Goal: Task Accomplishment & Management: Use online tool/utility

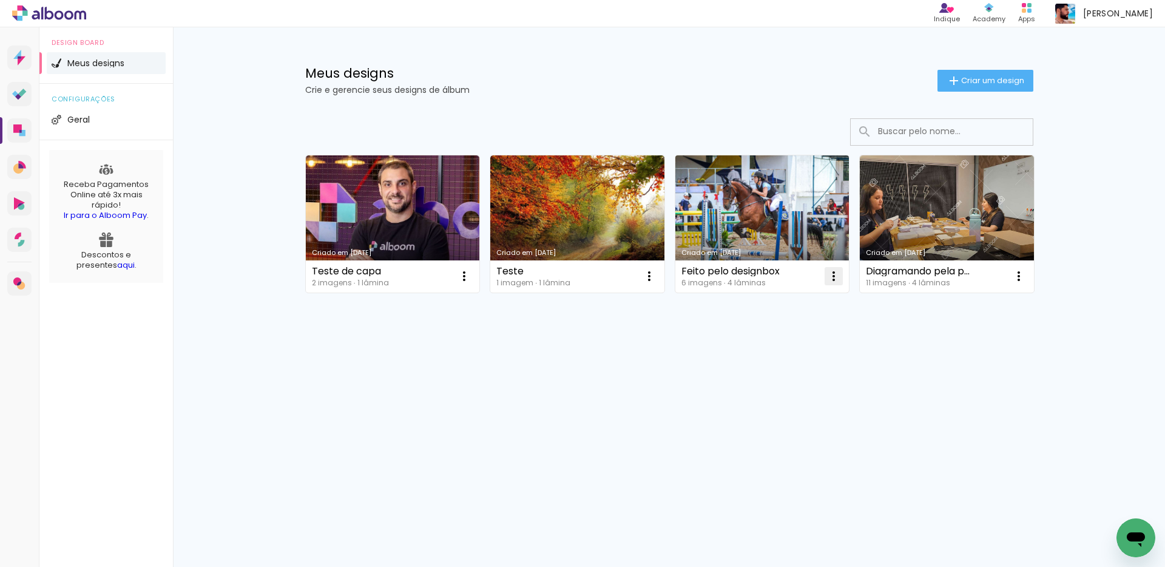
click at [836, 277] on iron-icon at bounding box center [834, 276] width 15 height 15
click at [804, 305] on paper-item "Abrir" at bounding box center [784, 304] width 121 height 24
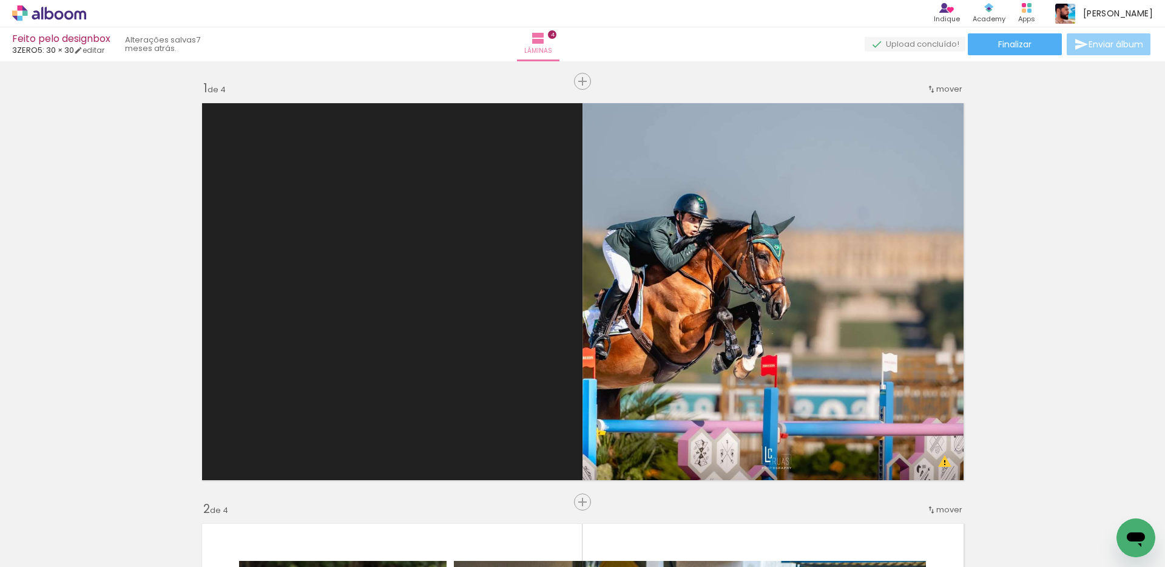
click at [1075, 46] on iron-icon at bounding box center [1081, 44] width 15 height 15
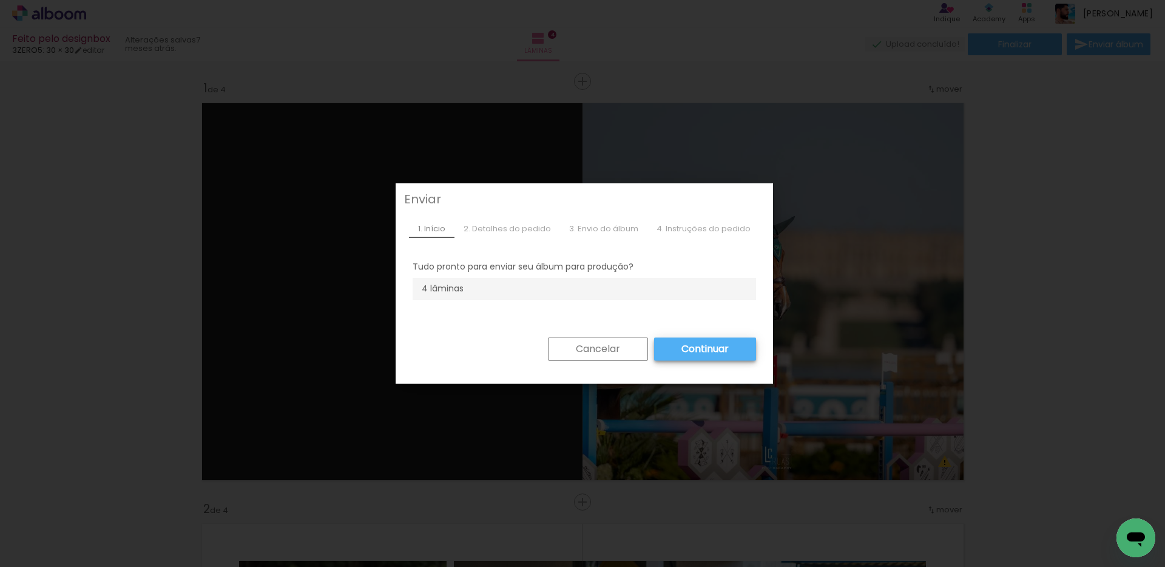
click at [0, 0] on slot "Continuar" at bounding box center [0, 0] width 0 height 0
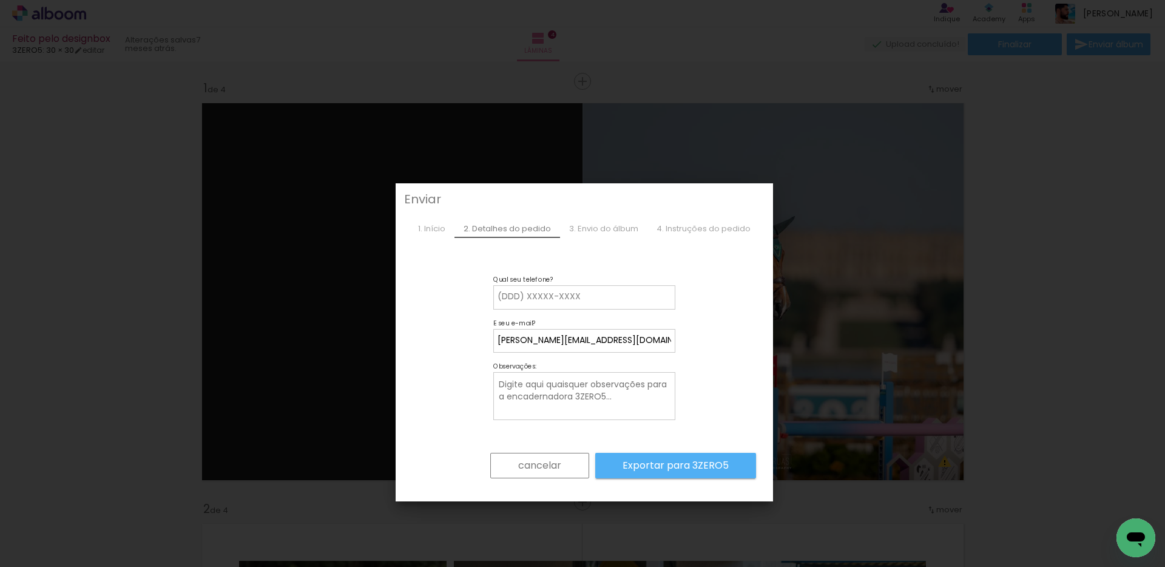
click at [623, 300] on input at bounding box center [585, 297] width 174 height 12
type input "14996203"
type paper-input "14996203"
click at [428, 226] on div "1. Início" at bounding box center [432, 229] width 46 height 18
click at [554, 472] on paper-button "cancelar" at bounding box center [539, 465] width 99 height 25
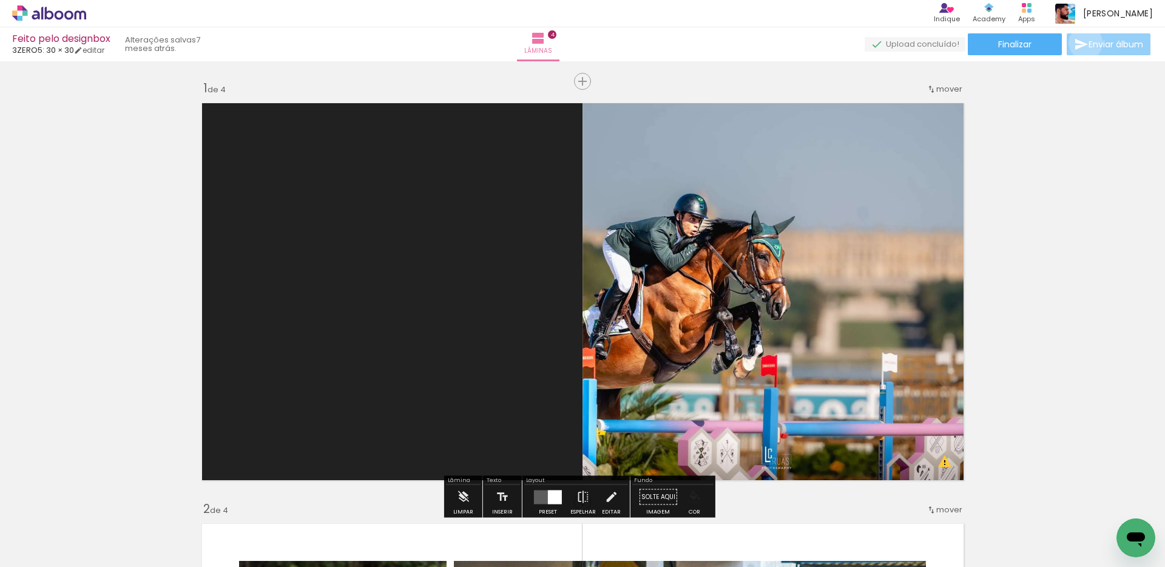
click at [1083, 43] on iron-icon at bounding box center [1081, 44] width 15 height 15
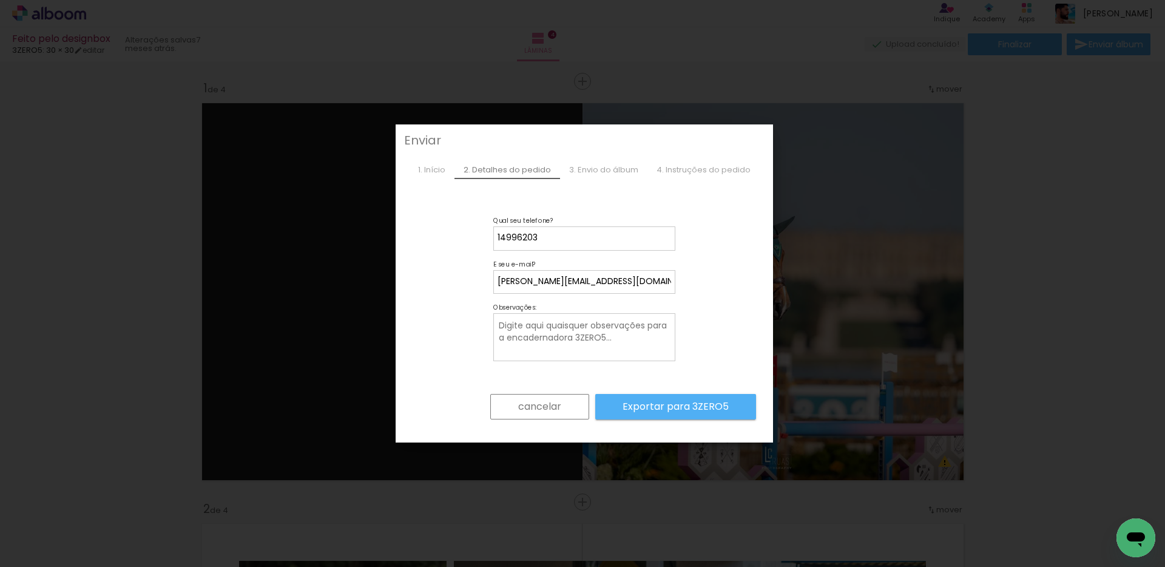
click at [436, 174] on div "1. Início" at bounding box center [432, 170] width 46 height 18
click at [0, 0] on slot "cancelar" at bounding box center [0, 0] width 0 height 0
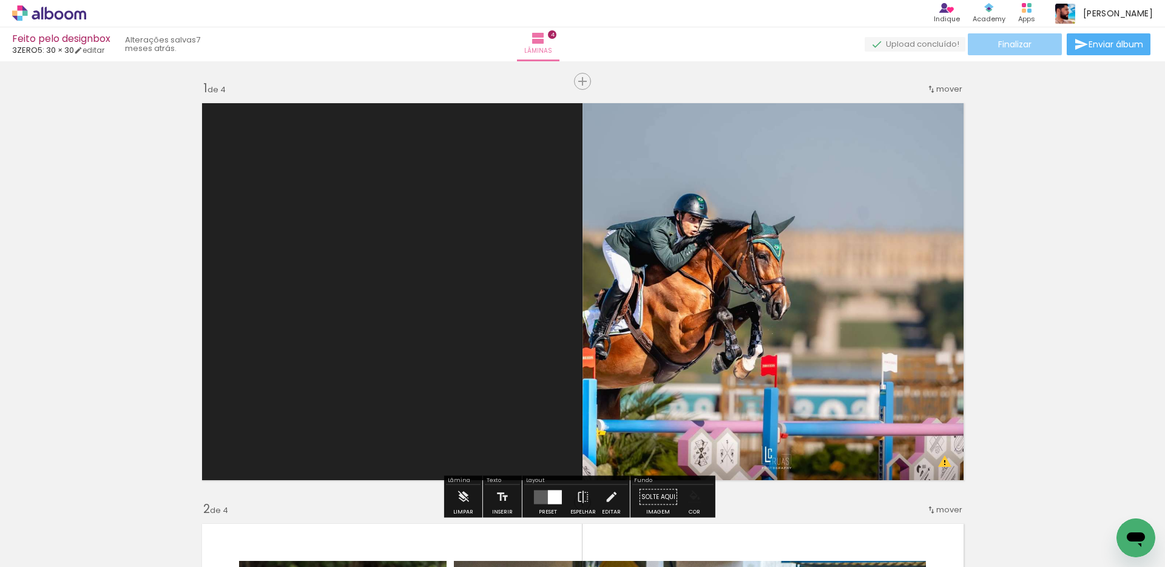
click at [1019, 49] on span "Finalizar" at bounding box center [1014, 44] width 33 height 8
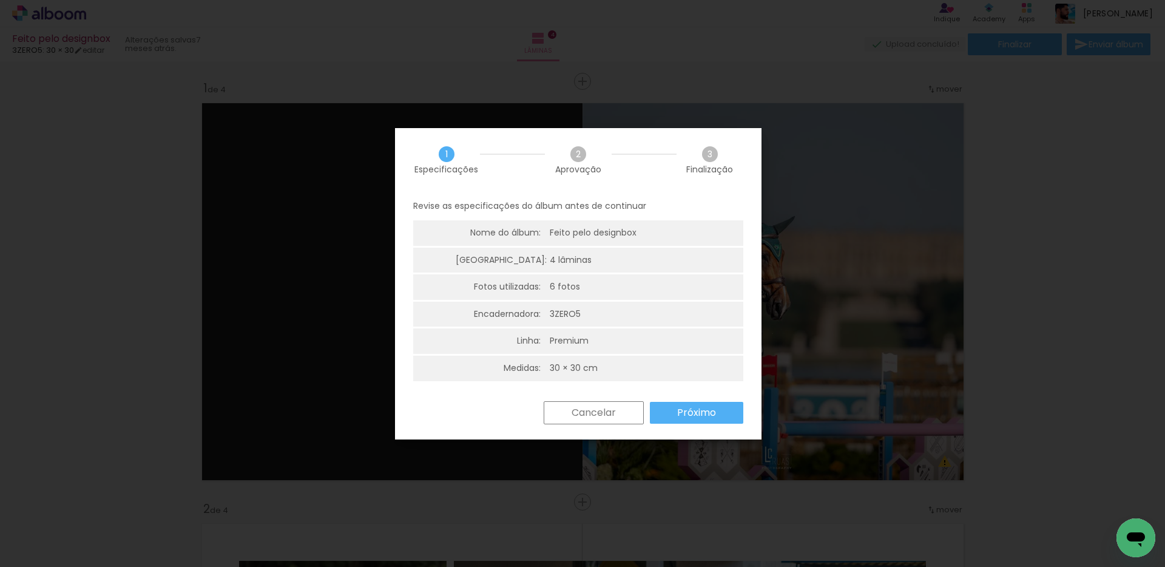
click at [585, 181] on div "1 Especificações 2 Aprovação 3 Finalização" at bounding box center [578, 160] width 367 height 64
click at [584, 228] on div "Feito pelo designbox" at bounding box center [610, 233] width 121 height 12
click at [671, 407] on paper-button "Próximo" at bounding box center [696, 413] width 93 height 22
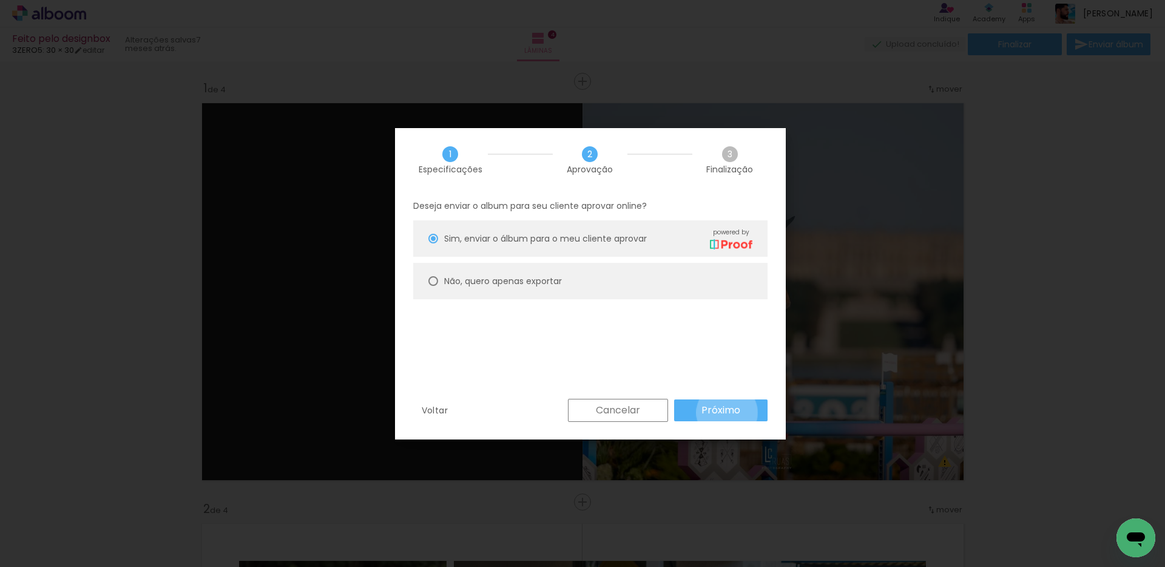
click at [0, 0] on slot "Próximo" at bounding box center [0, 0] width 0 height 0
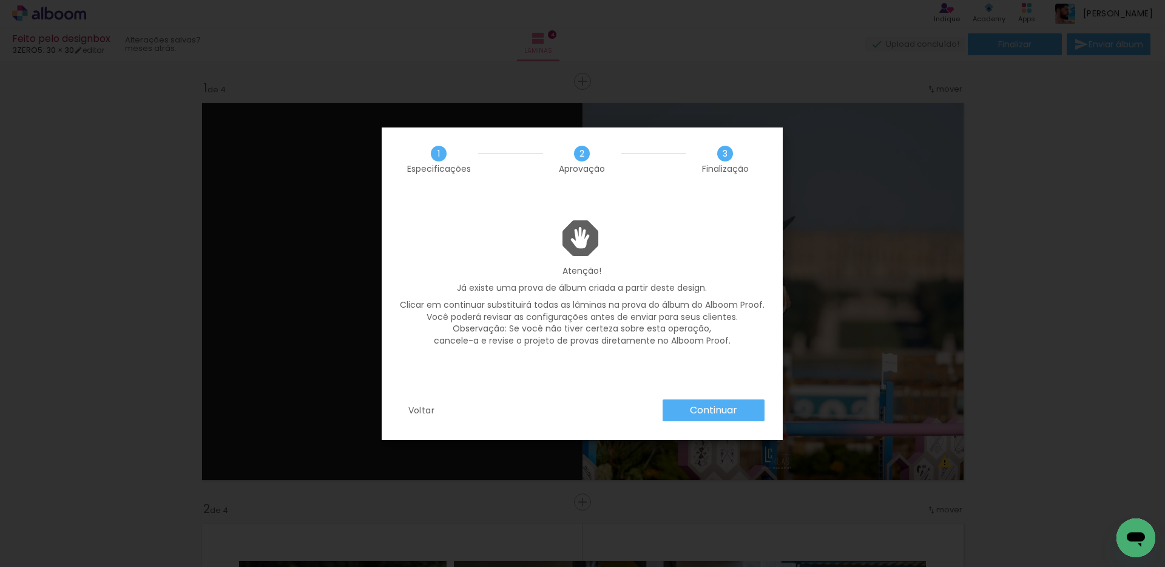
click at [0, 0] on slot "Continuar" at bounding box center [0, 0] width 0 height 0
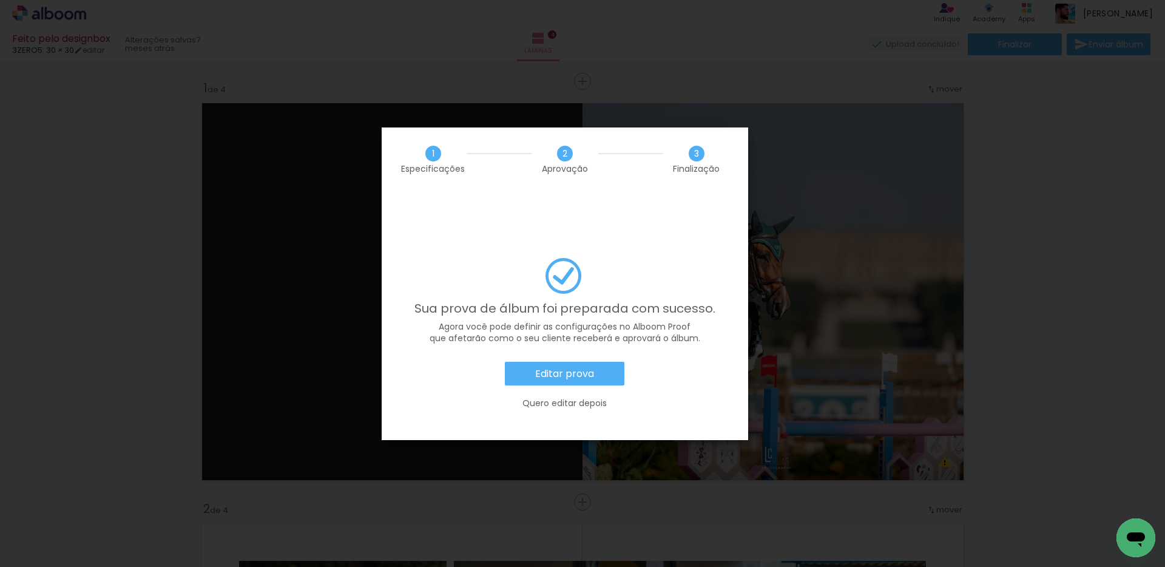
click at [0, 0] on slot "Quero editar depois" at bounding box center [0, 0] width 0 height 0
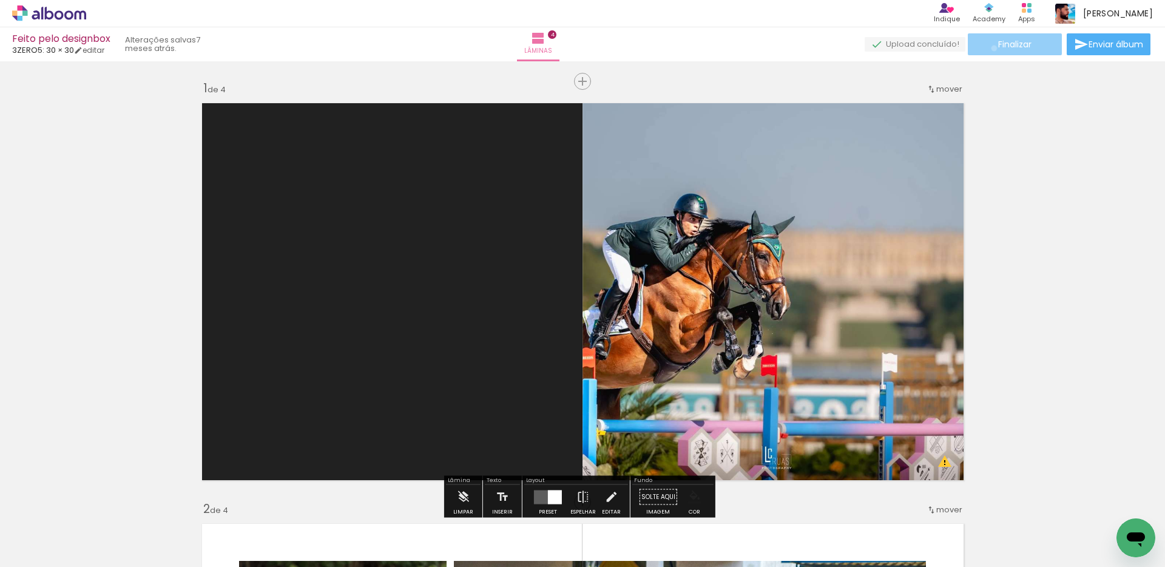
click at [990, 48] on paper-button "Finalizar" at bounding box center [1015, 44] width 94 height 22
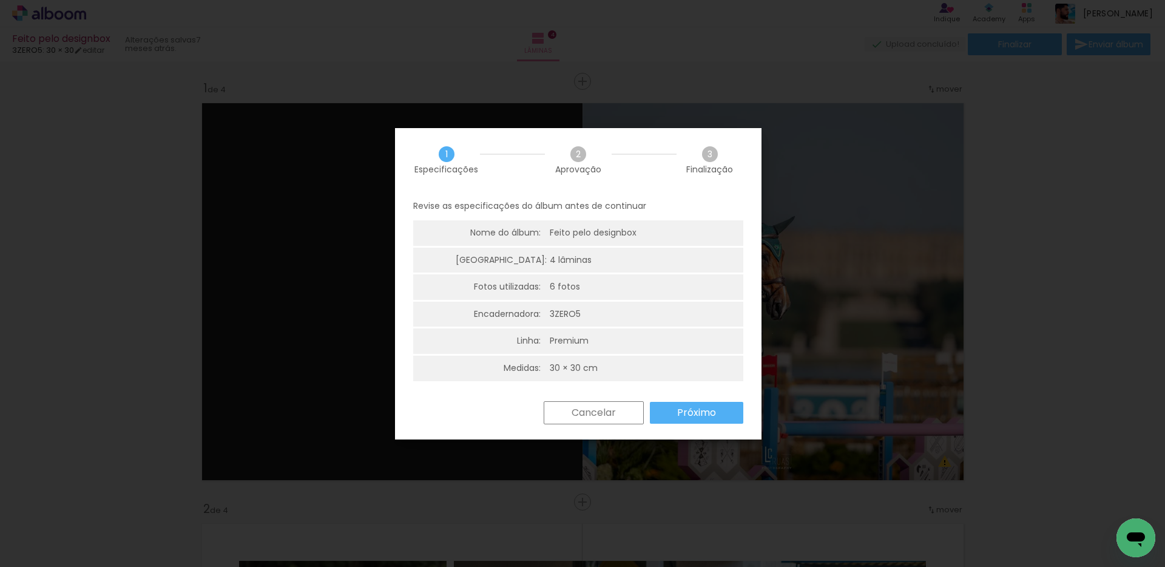
click at [0, 0] on slot "Próximo" at bounding box center [0, 0] width 0 height 0
